Goal: Task Accomplishment & Management: Manage account settings

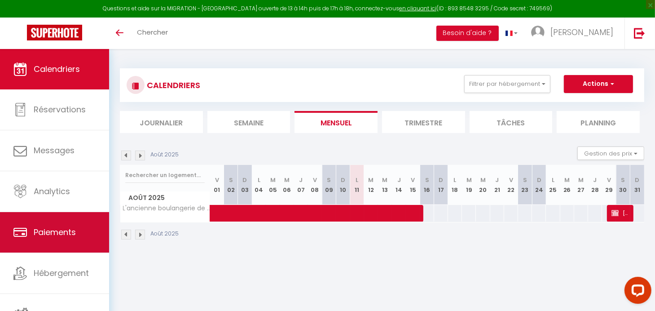
scroll to position [4, 0]
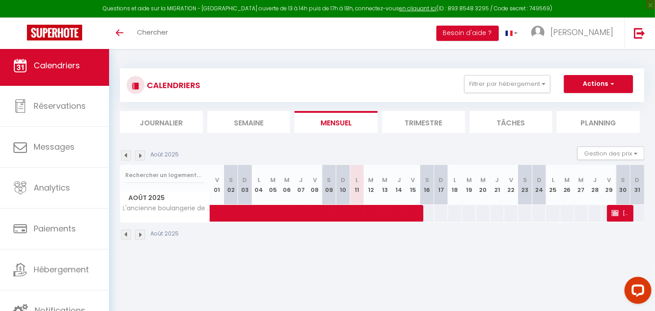
click at [45, 64] on span "Calendriers" at bounding box center [57, 65] width 46 height 11
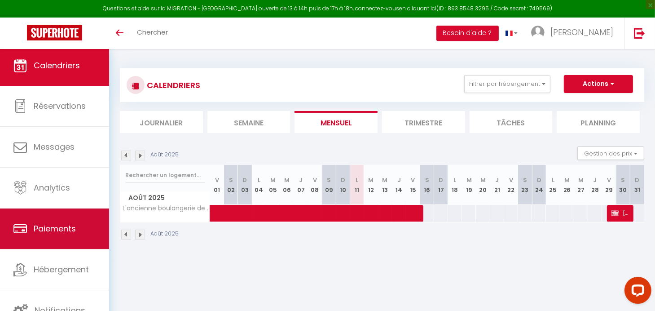
click at [55, 225] on span "Paiements" at bounding box center [55, 228] width 42 height 11
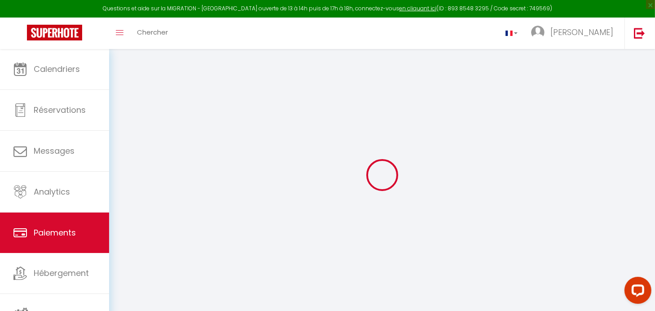
select select "2"
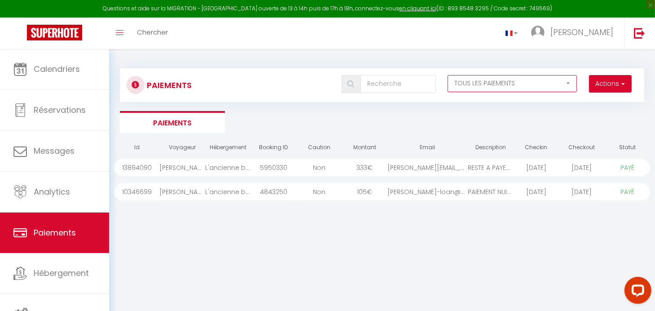
click at [571, 80] on select "EN ATTENTE PAYÉ TOUS LES PAIEMENTS" at bounding box center [512, 83] width 129 height 17
click at [448, 75] on select "EN ATTENTE PAYÉ TOUS LES PAIEMENTS" at bounding box center [512, 83] width 129 height 17
click at [517, 125] on ul "Paiements" at bounding box center [382, 122] width 525 height 22
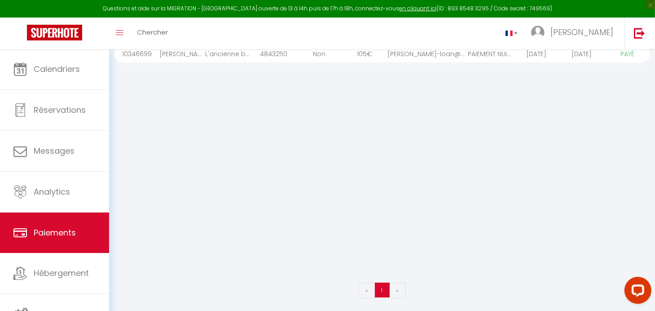
scroll to position [139, 0]
click at [397, 287] on span "»" at bounding box center [398, 289] width 2 height 8
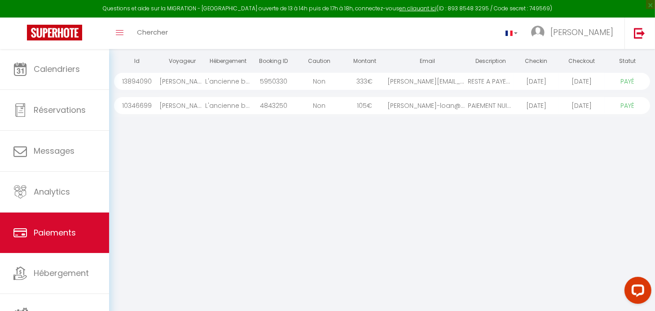
scroll to position [0, 0]
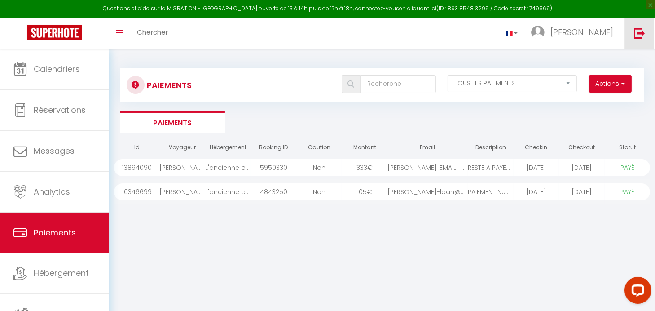
click at [638, 31] on img at bounding box center [639, 32] width 11 height 11
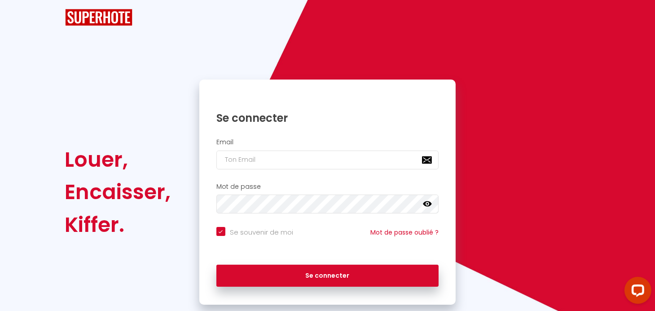
checkbox input "true"
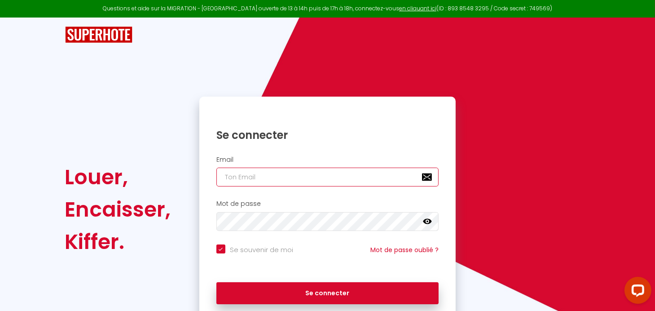
type input "[EMAIL_ADDRESS][DOMAIN_NAME]"
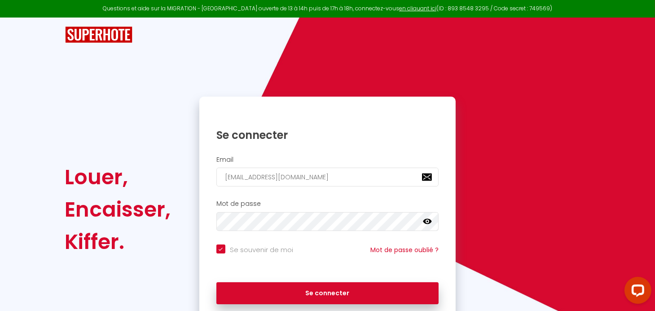
checkbox input "true"
